Goal: Task Accomplishment & Management: Manage account settings

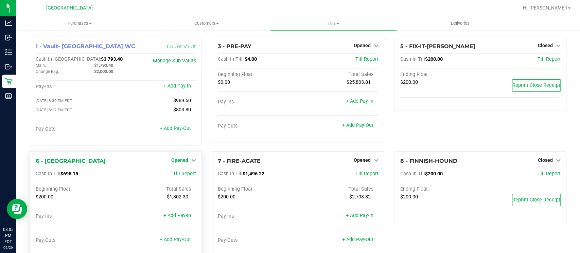
click at [185, 159] on span "Opened" at bounding box center [179, 160] width 17 height 5
click at [187, 173] on link "Close Till" at bounding box center [181, 174] width 18 height 5
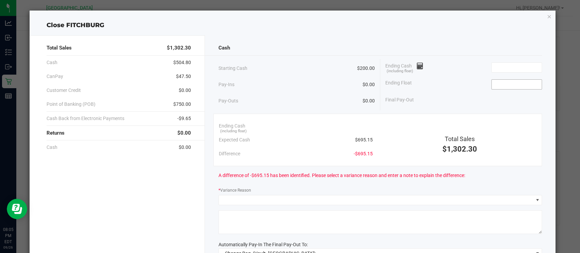
click at [494, 86] on input at bounding box center [517, 85] width 50 height 10
type input "$200.00"
click at [494, 67] on input at bounding box center [517, 68] width 50 height 10
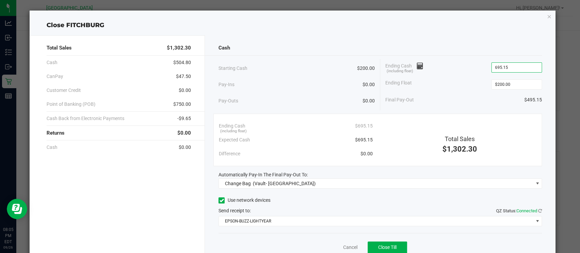
type input "$695.15"
click at [506, 37] on div "Cash Starting Cash $200.00 Pay-Ins $0.00 Pay-Outs $0.00 Ending Cash (including …" at bounding box center [380, 153] width 351 height 236
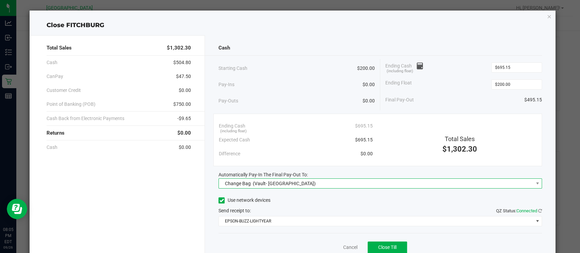
click at [495, 183] on span "Change Bag (Vault- Miami Beach WC)" at bounding box center [376, 184] width 314 height 10
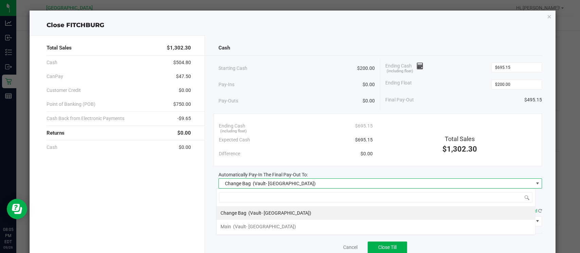
scroll to position [10, 319]
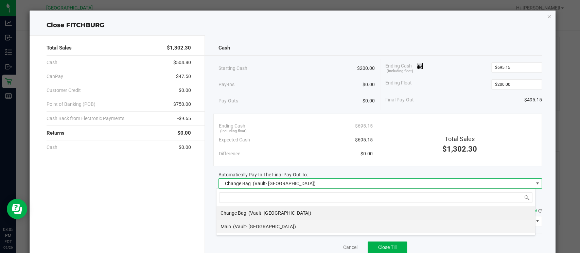
click at [476, 228] on li "Main (Vault- Miami Beach WC)" at bounding box center [375, 227] width 319 height 14
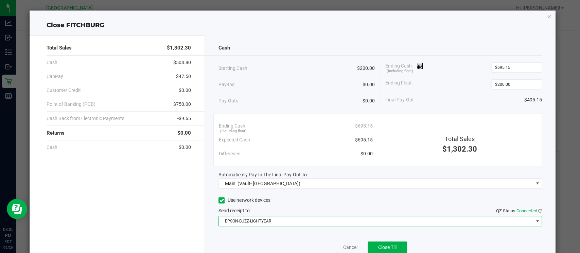
click at [499, 222] on span "EPSON-BUZZ-LIGHTYEAR" at bounding box center [376, 222] width 314 height 10
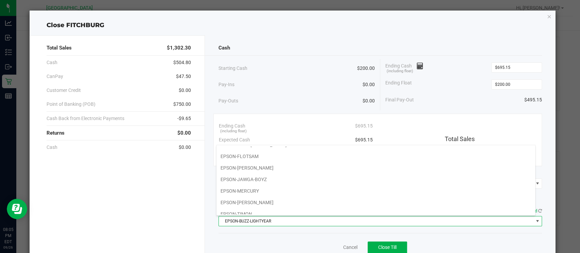
scroll to position [70, 0]
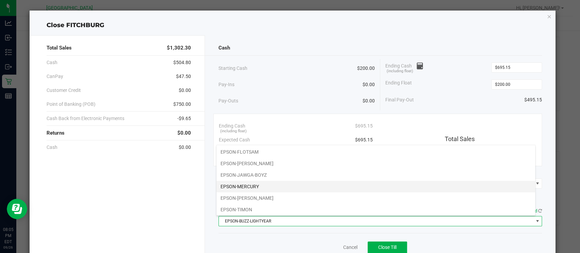
click at [501, 181] on li "EPSON-MERCURY" at bounding box center [375, 187] width 319 height 12
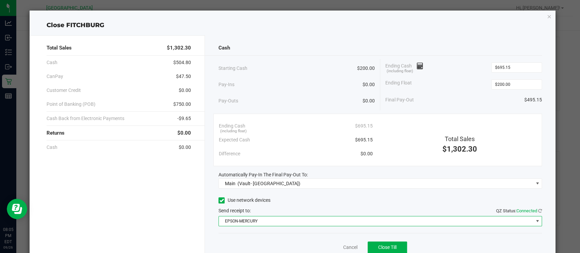
click at [495, 41] on div "Cash" at bounding box center [379, 48] width 323 height 15
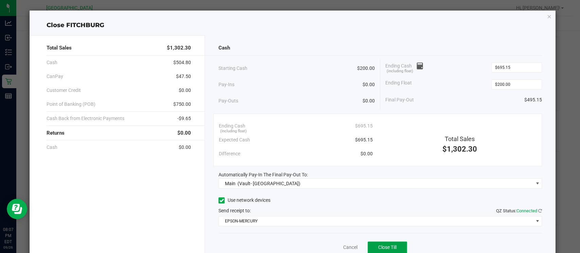
click at [387, 246] on span "Close Till" at bounding box center [387, 247] width 18 height 5
click at [547, 15] on icon "button" at bounding box center [549, 16] width 5 height 8
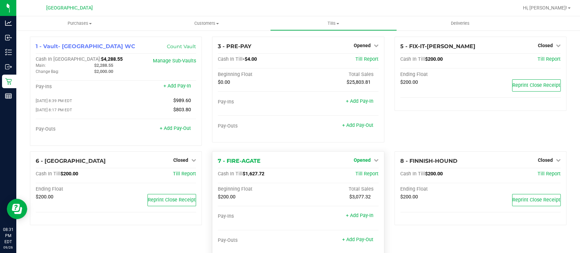
click at [366, 161] on span "Opened" at bounding box center [362, 160] width 17 height 5
click at [370, 173] on div "Close Till" at bounding box center [363, 174] width 50 height 8
click at [359, 174] on link "Close Till" at bounding box center [363, 174] width 18 height 5
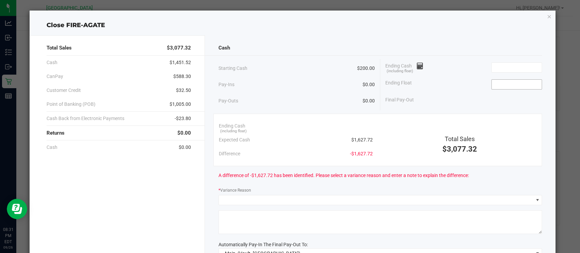
click at [513, 87] on input at bounding box center [517, 85] width 50 height 10
type input "$200.00"
click at [500, 69] on input at bounding box center [517, 68] width 50 height 10
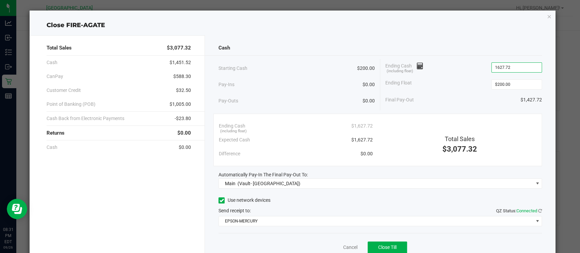
type input "$1,627.72"
click at [505, 37] on div "Cash Starting Cash $200.00 Pay-Ins $0.00 Pay-Outs $0.00 Ending Cash (including …" at bounding box center [380, 153] width 351 height 236
click at [378, 245] on span "Close Till" at bounding box center [387, 247] width 18 height 5
click at [547, 17] on icon "button" at bounding box center [549, 16] width 5 height 8
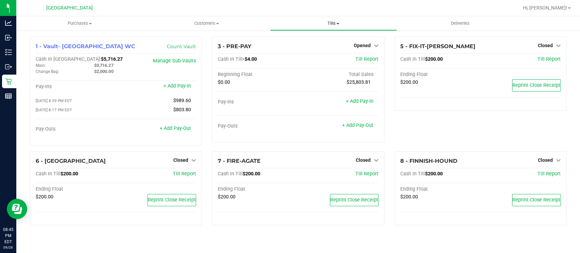
click at [329, 21] on span "Tills" at bounding box center [333, 23] width 126 height 6
click at [310, 50] on span "Reconcile e-payments" at bounding box center [304, 49] width 68 height 6
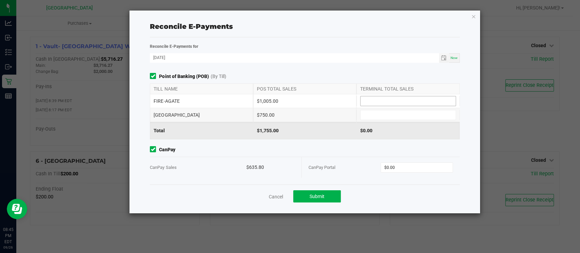
click at [378, 101] on input at bounding box center [408, 101] width 95 height 10
type input "$1,005.00"
click at [382, 118] on input at bounding box center [408, 115] width 95 height 10
type input "$750.00"
type input "0"
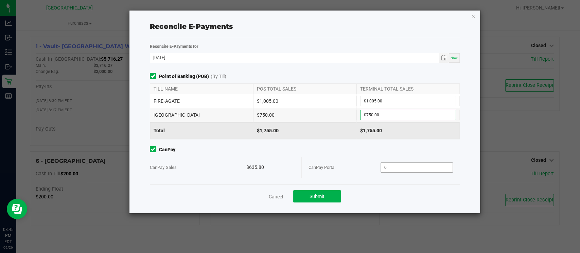
click at [418, 164] on input "0" at bounding box center [417, 168] width 72 height 10
type input "$635.80"
click at [323, 197] on span "Submit" at bounding box center [317, 196] width 15 height 5
